Goal: Contribute content

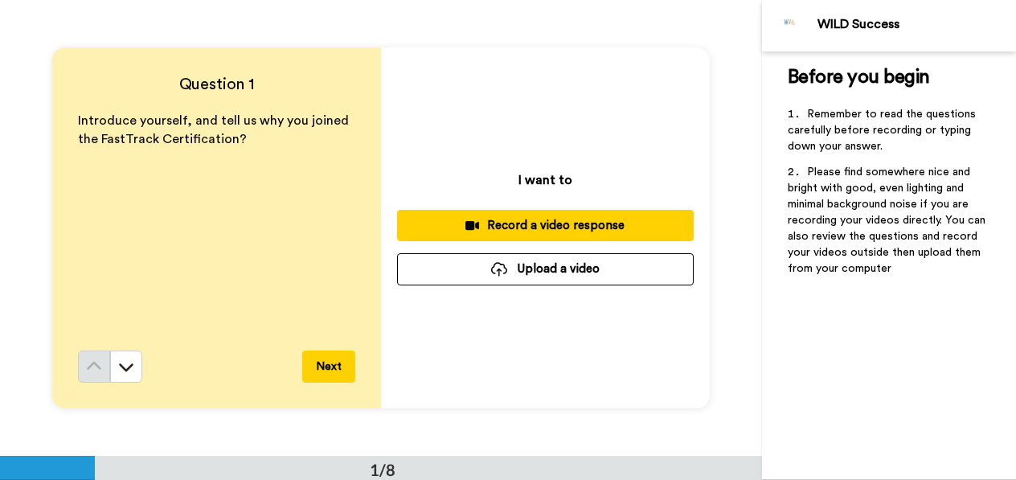
click at [530, 219] on div "Record a video response" at bounding box center [545, 225] width 271 height 17
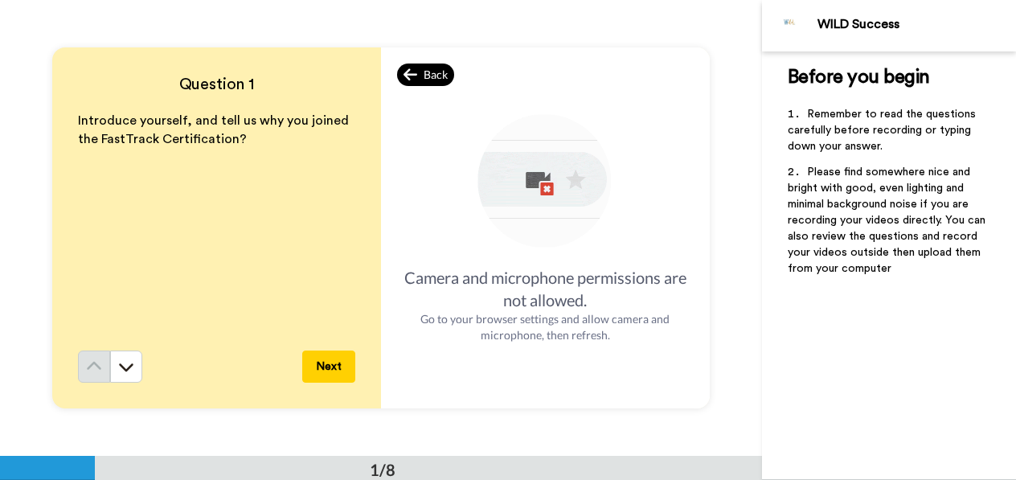
click at [407, 68] on icon at bounding box center [410, 75] width 14 height 16
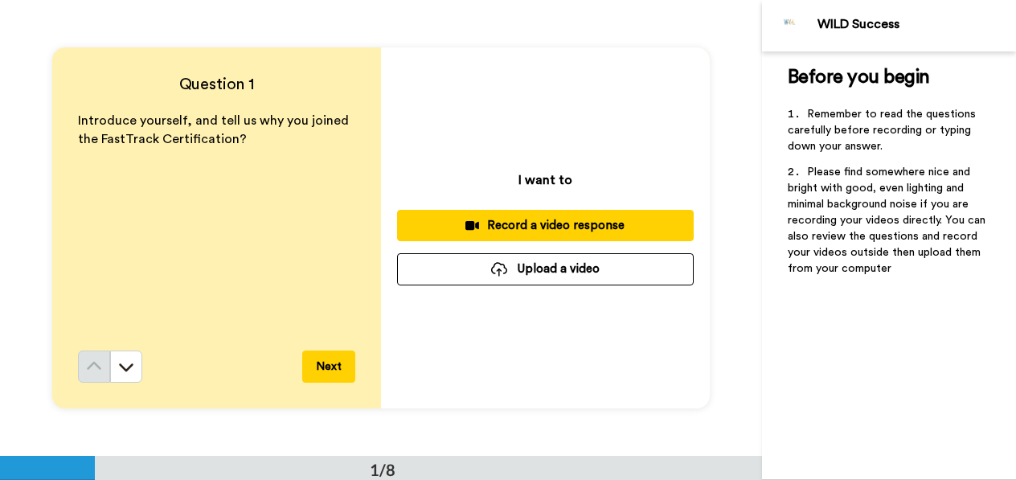
click at [563, 272] on button "Upload a video" at bounding box center [545, 268] width 296 height 31
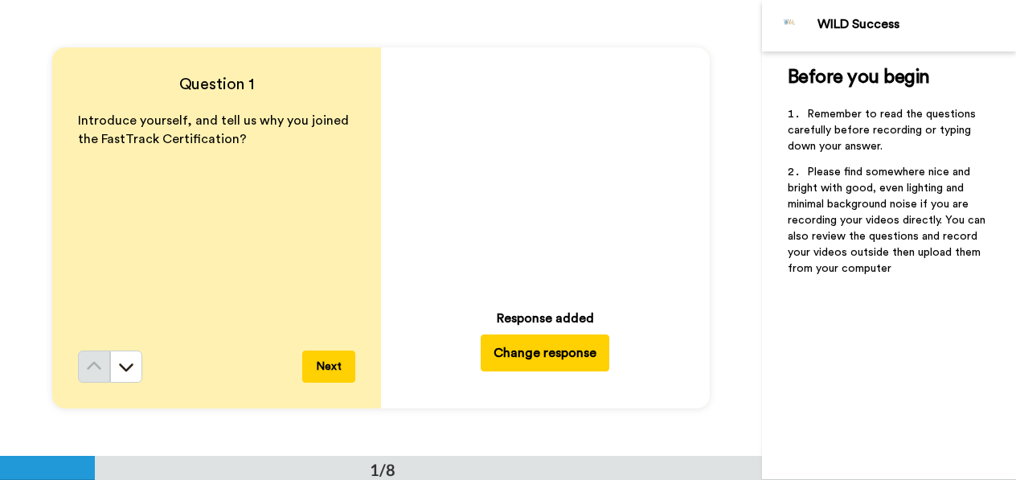
click at [530, 181] on icon at bounding box center [545, 173] width 43 height 43
click at [530, 181] on icon at bounding box center [545, 172] width 43 height 43
click at [592, 362] on button "Change response" at bounding box center [544, 351] width 129 height 37
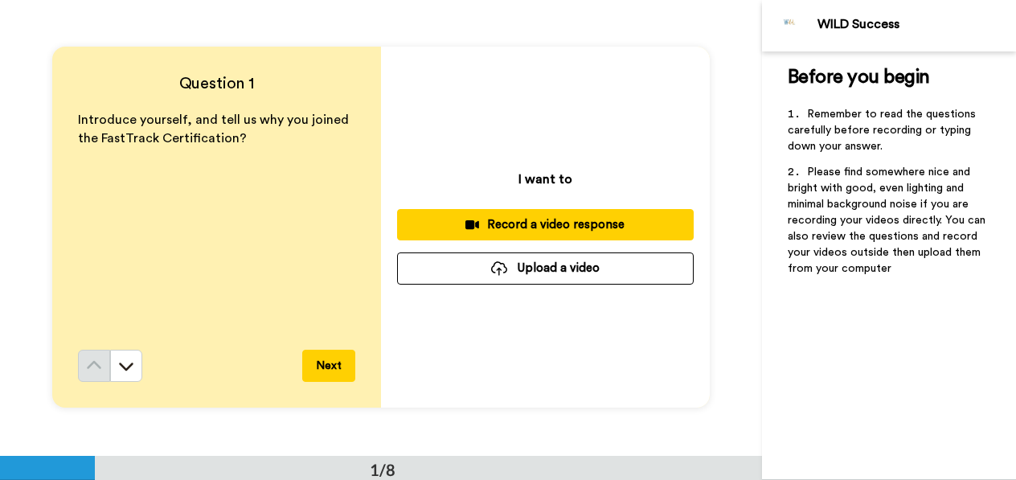
click at [544, 269] on button "Upload a video" at bounding box center [545, 267] width 296 height 31
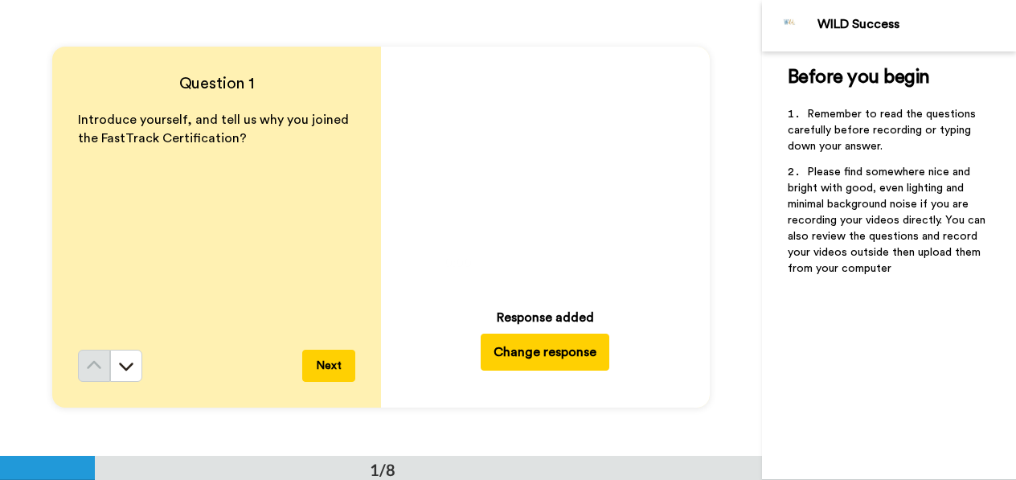
drag, startPoint x: 554, startPoint y: 217, endPoint x: 553, endPoint y: 236, distance: 19.3
click at [553, 236] on video at bounding box center [544, 171] width 225 height 225
click at [318, 364] on button "Next" at bounding box center [328, 365] width 53 height 32
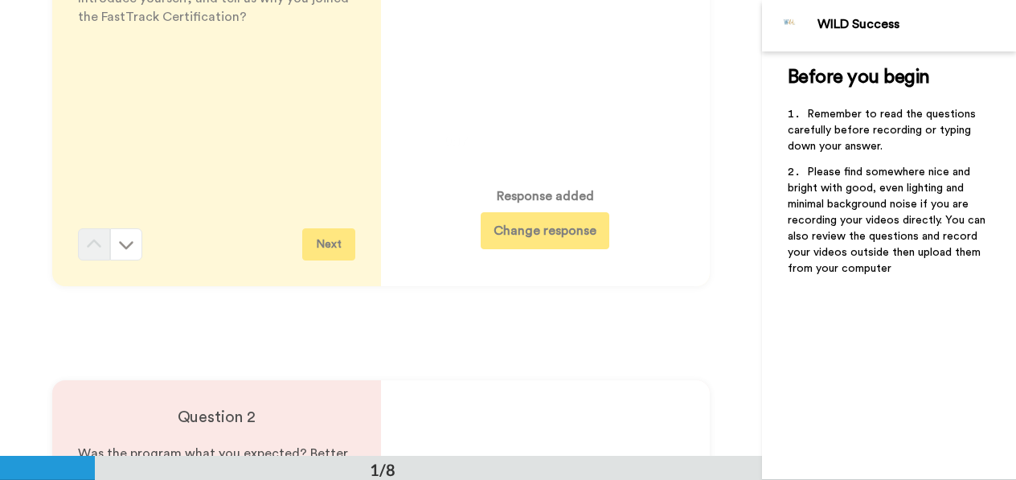
scroll to position [0, 0]
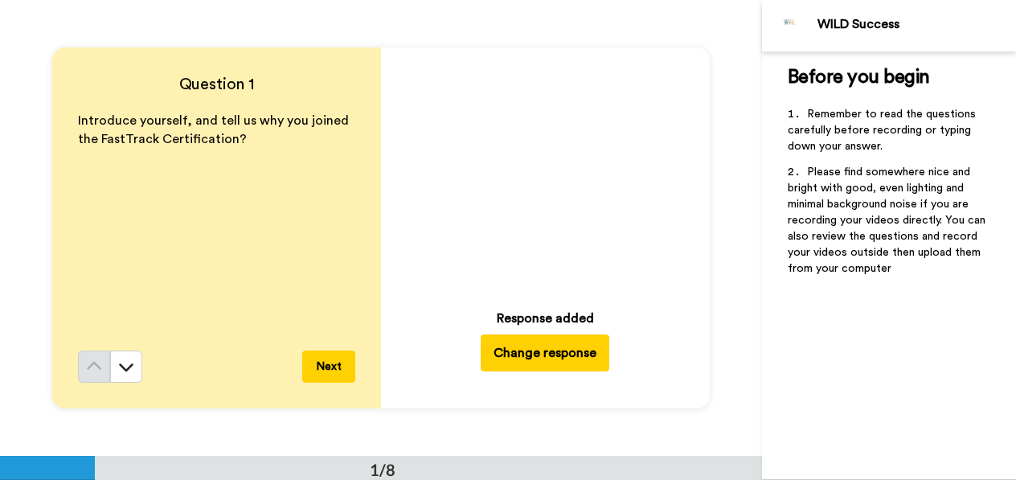
click at [516, 352] on button "Change response" at bounding box center [544, 352] width 129 height 37
